Goal: Navigation & Orientation: Find specific page/section

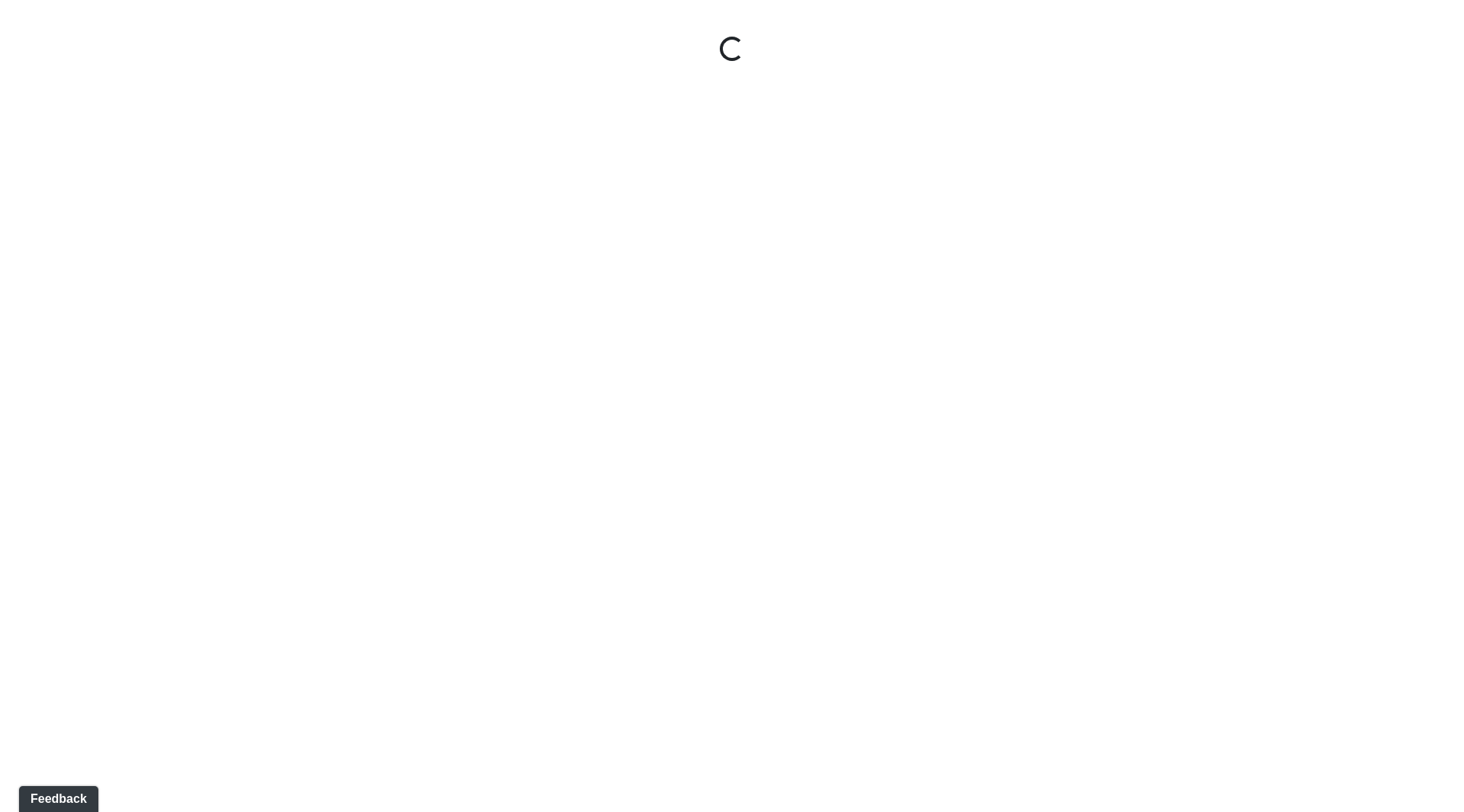
select select "ok5a3DN5DKaykbBBEtg6DG"
select select "wudMmRUKkNcJxyDemVtr2M"
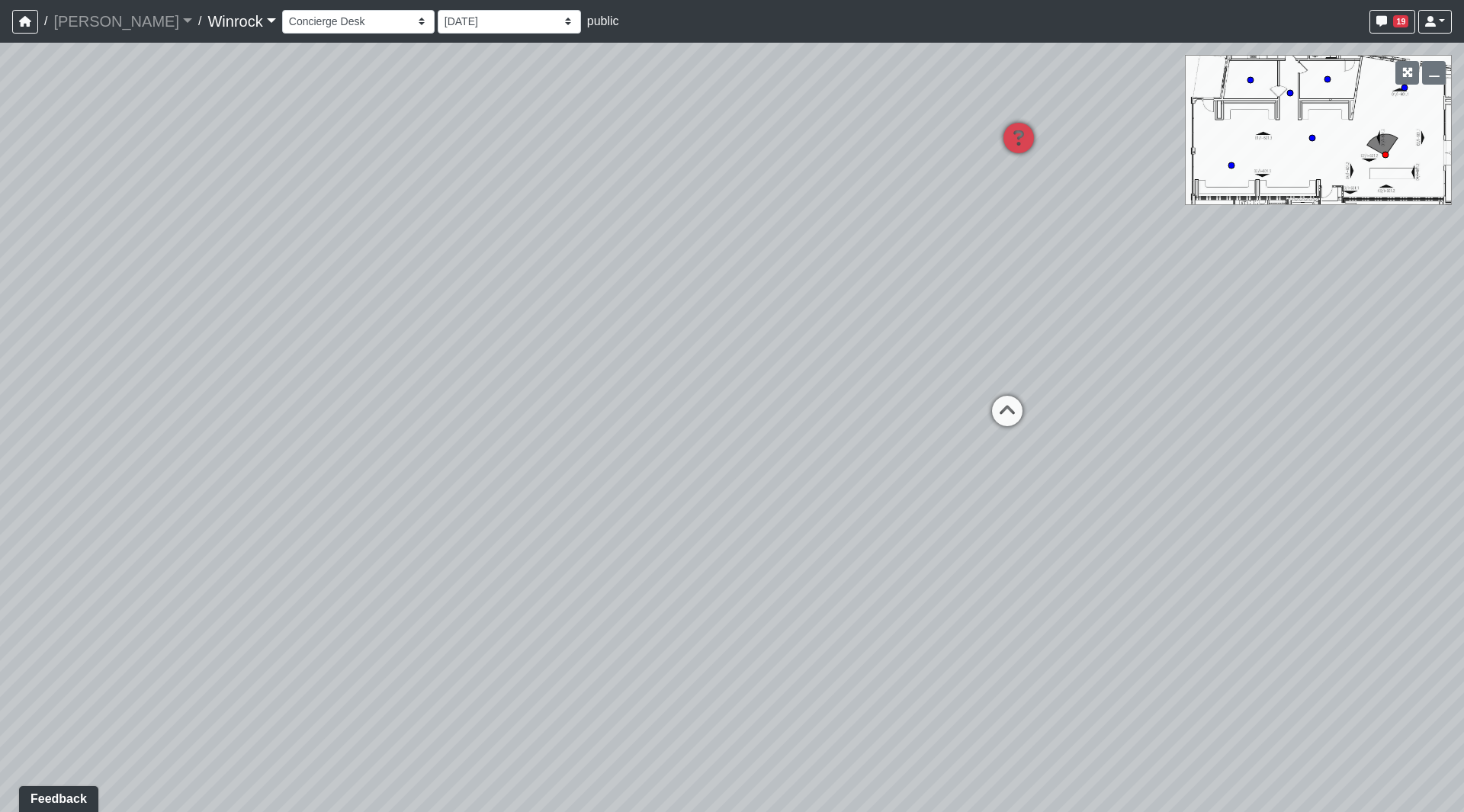
click at [208, 14] on link "Winrock" at bounding box center [242, 21] width 68 height 30
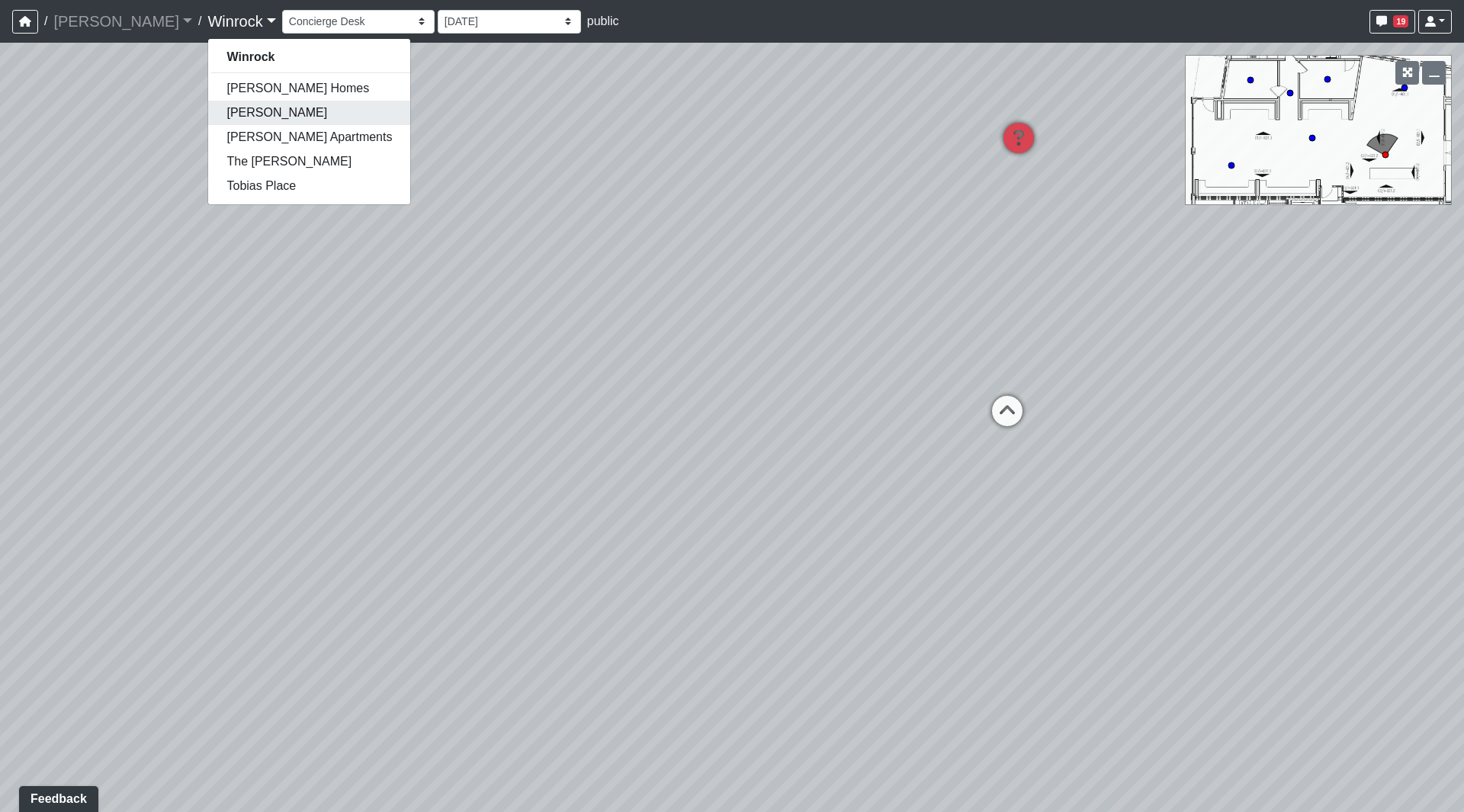
click at [208, 119] on link "[PERSON_NAME]" at bounding box center [309, 112] width 202 height 25
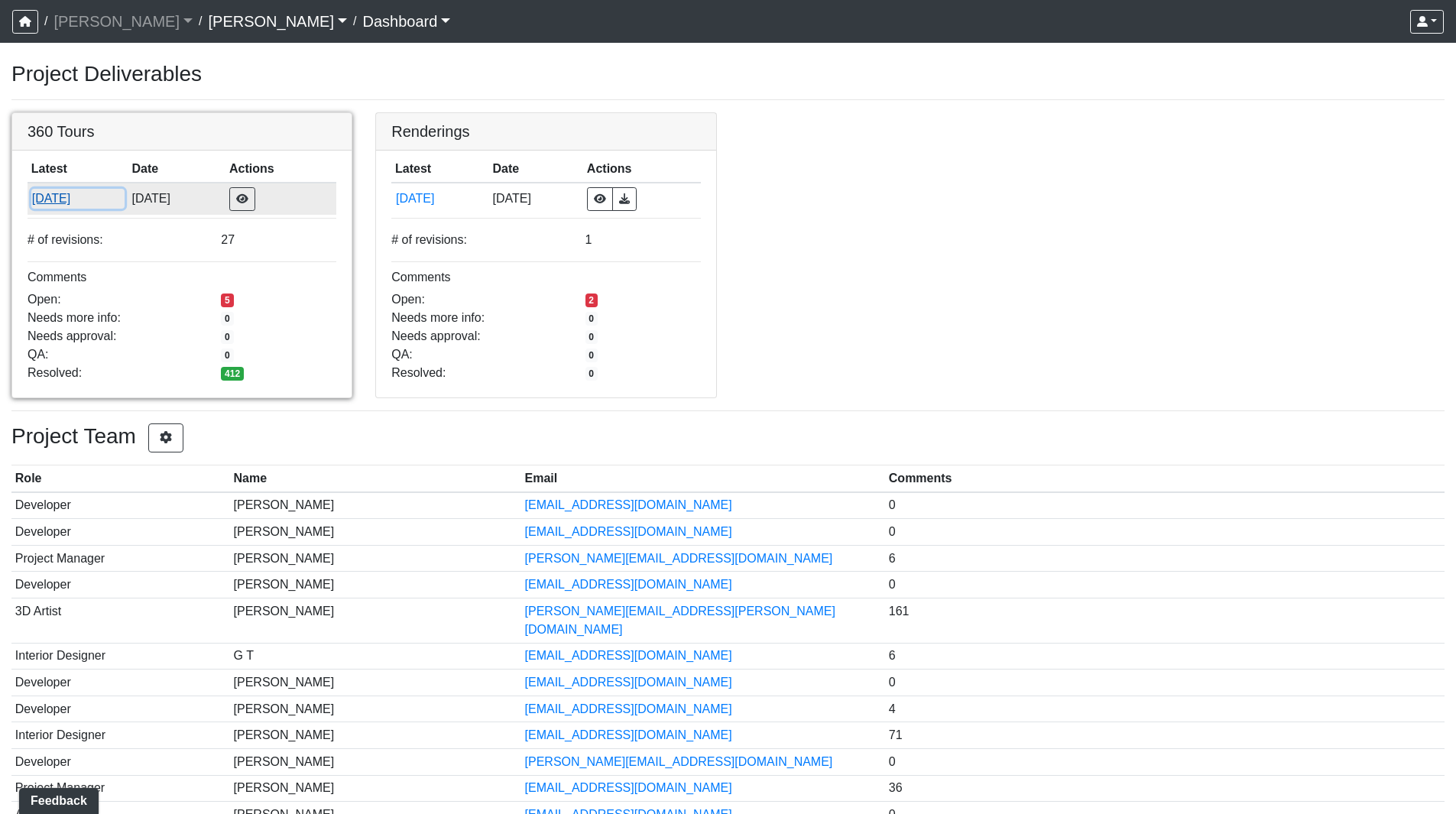
click at [76, 203] on button "[DATE]" at bounding box center [77, 199] width 93 height 20
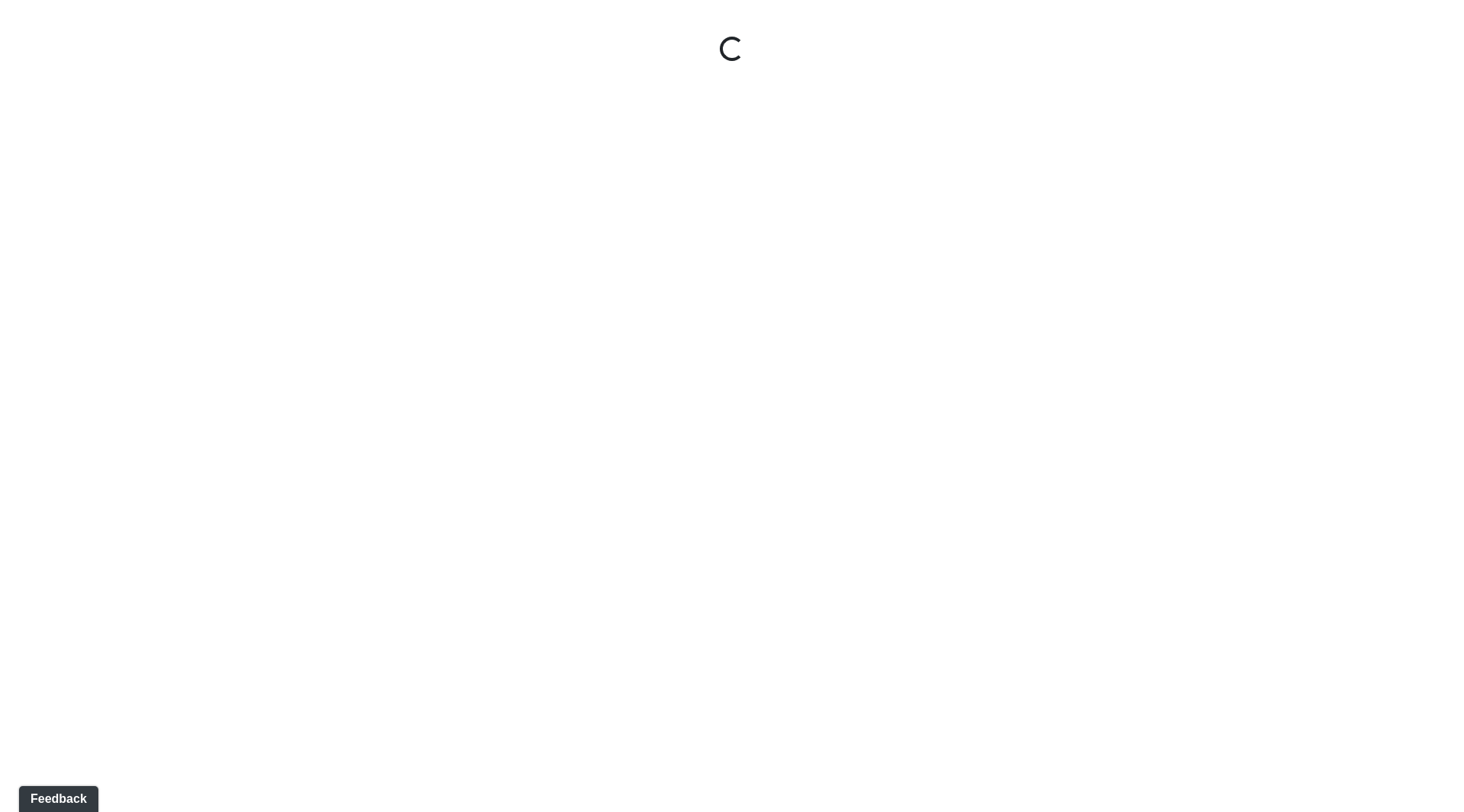
select select "5gMU6kj6d42dHxDJuu4MWA"
select select "f5vAoomM994SAFxC41qskH"
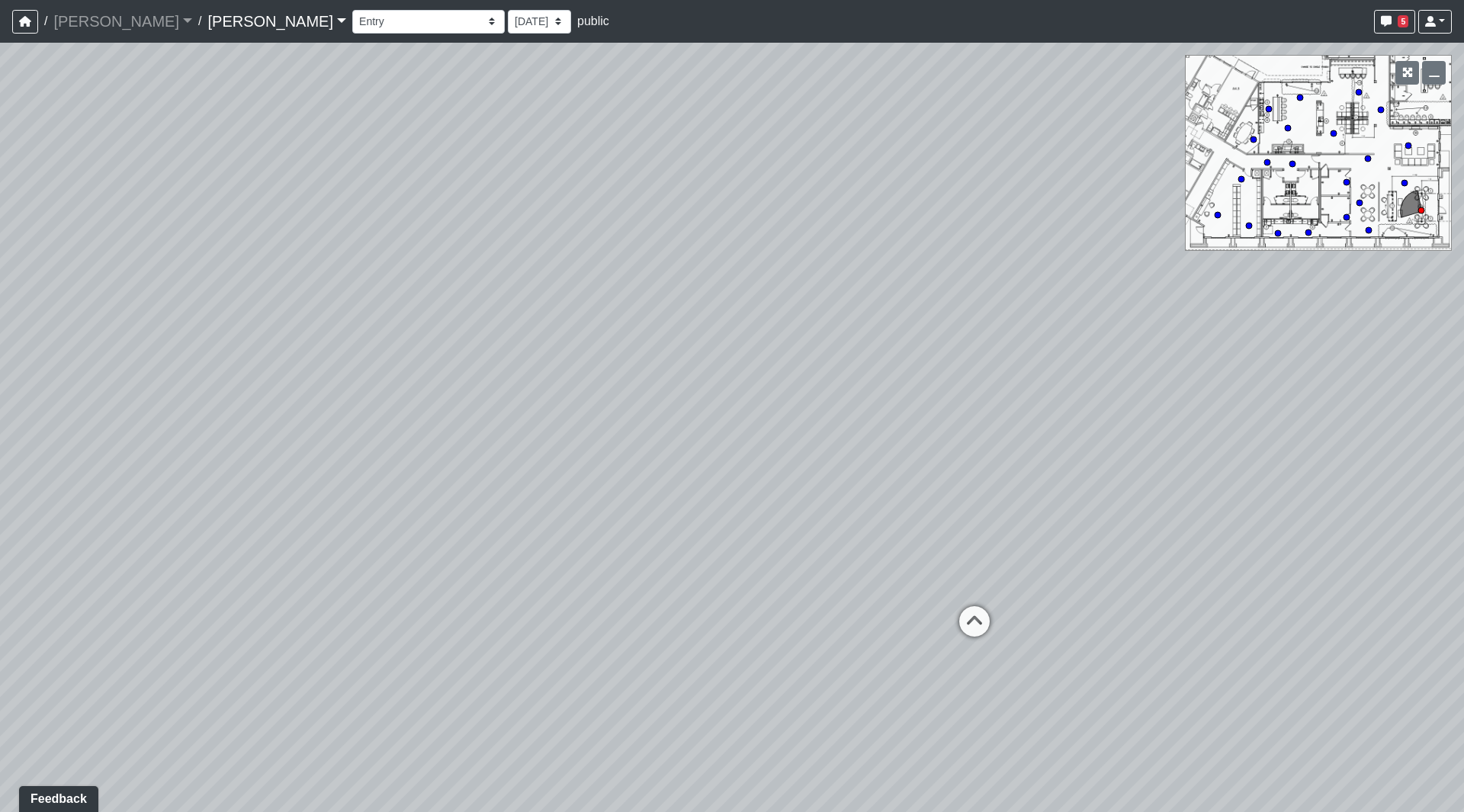
click at [1244, 225] on div "Loading... Seating Loading... Workroom Entry Loading... Exterior - Leasing Entr…" at bounding box center [732, 427] width 1464 height 769
click at [1250, 225] on circle at bounding box center [1249, 226] width 6 height 6
select select "d4JNKHqTjk37vUxMhFN6AU"
select select "pnh8f5S5HjU41T4ZphFfvd"
click at [1238, 178] on circle at bounding box center [1241, 179] width 6 height 6
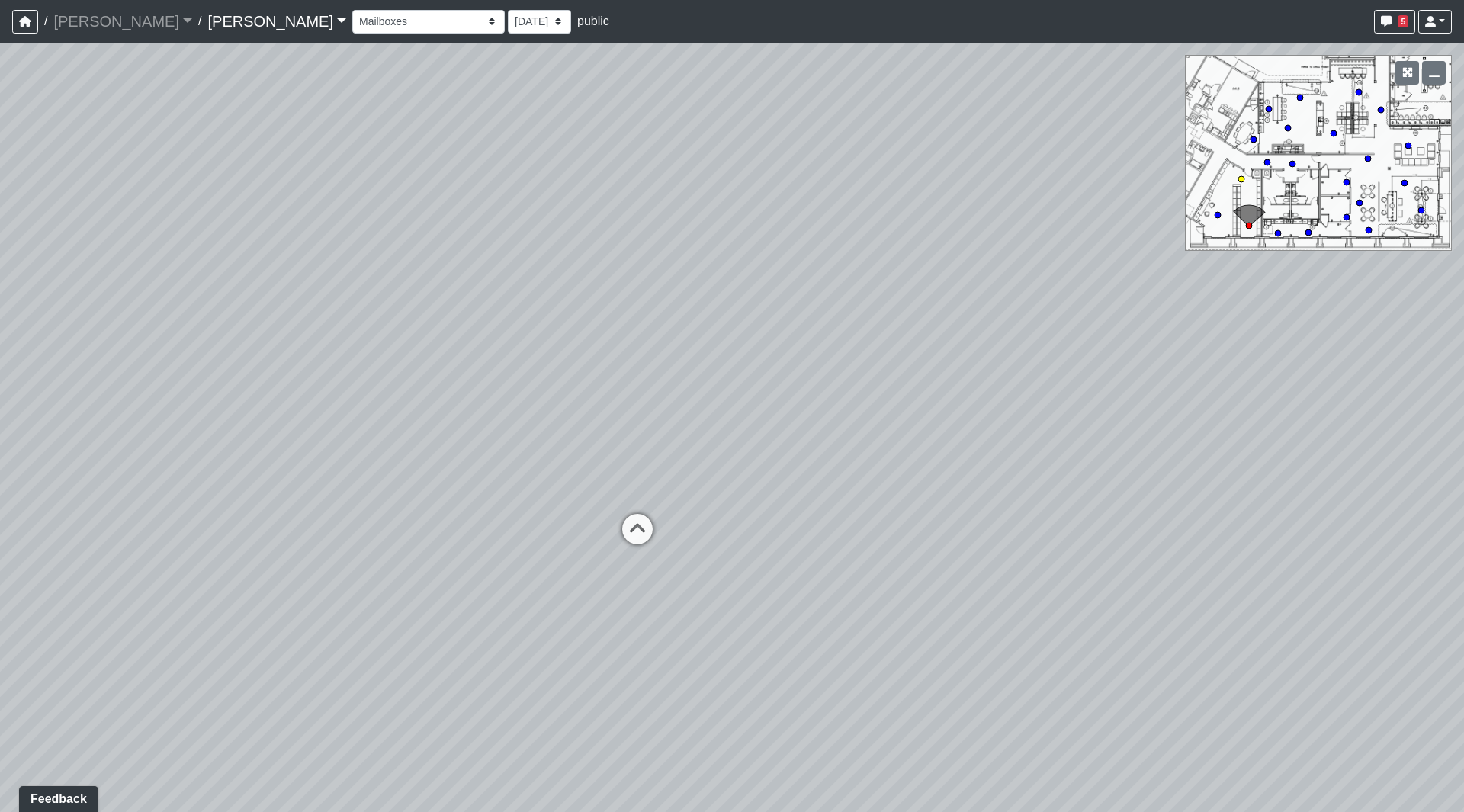
select select "vRYCneoENhHpGohhDeDa47"
select select "pnh8f5S5HjU41T4ZphFfvd"
drag, startPoint x: 782, startPoint y: 345, endPoint x: 946, endPoint y: 393, distance: 170.9
click at [1153, 433] on div "Loading... Seating Loading... Workroom Entry Loading... Exterior - Leasing Entr…" at bounding box center [732, 427] width 1464 height 769
drag, startPoint x: 711, startPoint y: 406, endPoint x: 319, endPoint y: 329, distance: 399.5
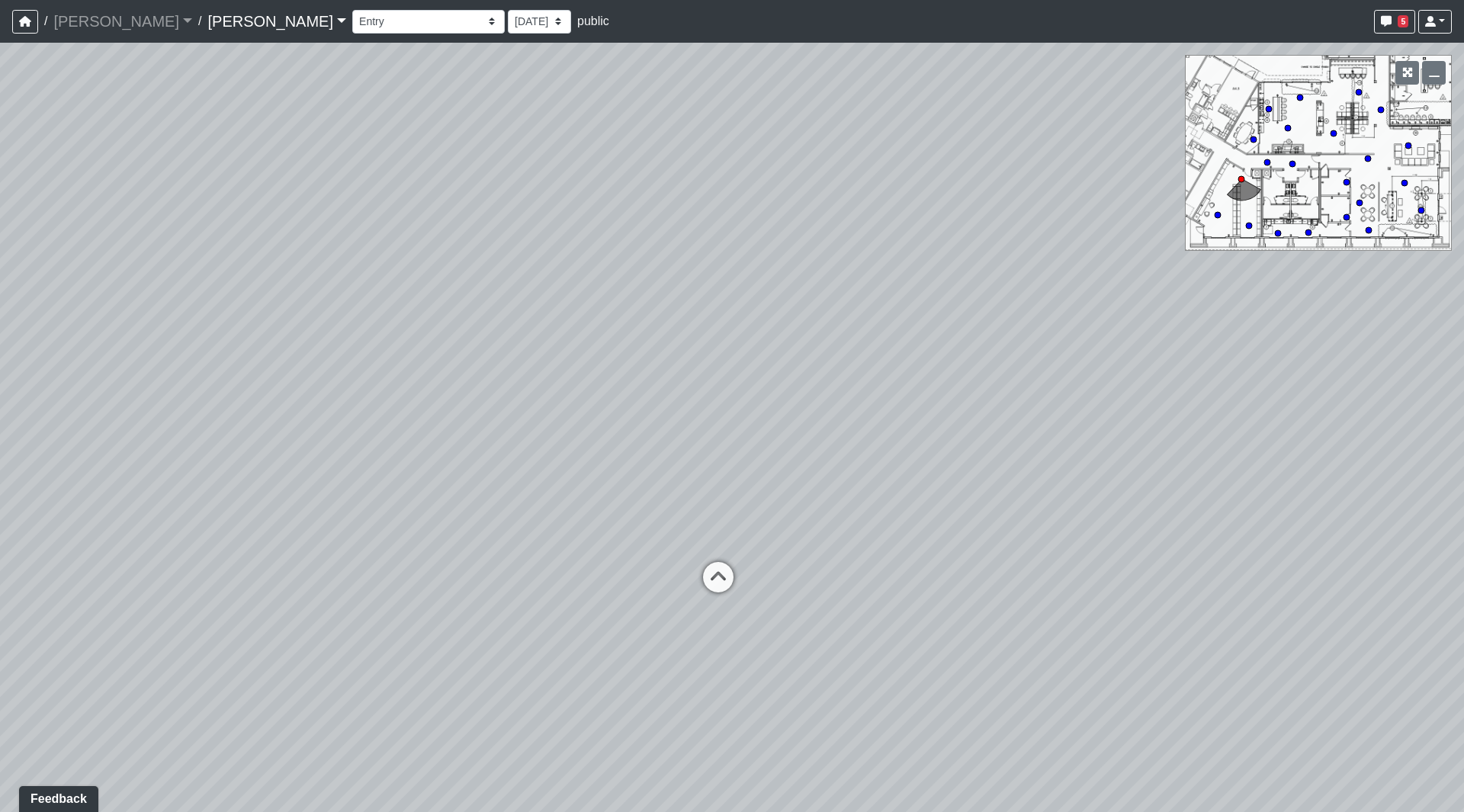
click at [319, 329] on div "Loading... Seating Loading... Workroom Entry Loading... Exterior - Leasing Entr…" at bounding box center [732, 427] width 1464 height 769
drag, startPoint x: 351, startPoint y: 364, endPoint x: 1334, endPoint y: 442, distance: 986.1
click at [1384, 449] on div "Loading... Seating Loading... Workroom Entry Loading... Exterior - Leasing Entr…" at bounding box center [732, 427] width 1464 height 769
drag, startPoint x: 1024, startPoint y: 502, endPoint x: 831, endPoint y: 425, distance: 207.8
click at [831, 425] on div "Loading... Seating Loading... Workroom Entry Loading... Exterior - Leasing Entr…" at bounding box center [732, 427] width 1464 height 769
